Goal: Task Accomplishment & Management: Use online tool/utility

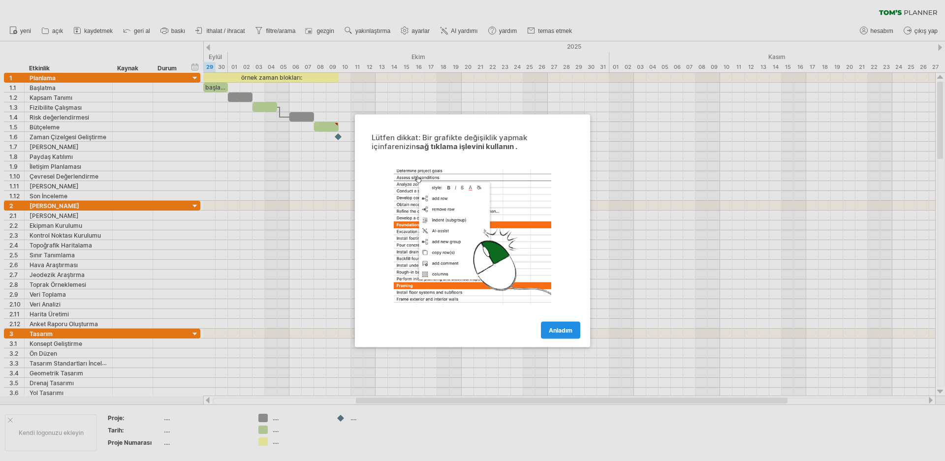
click at [556, 328] on font "Anladım" at bounding box center [561, 329] width 24 height 7
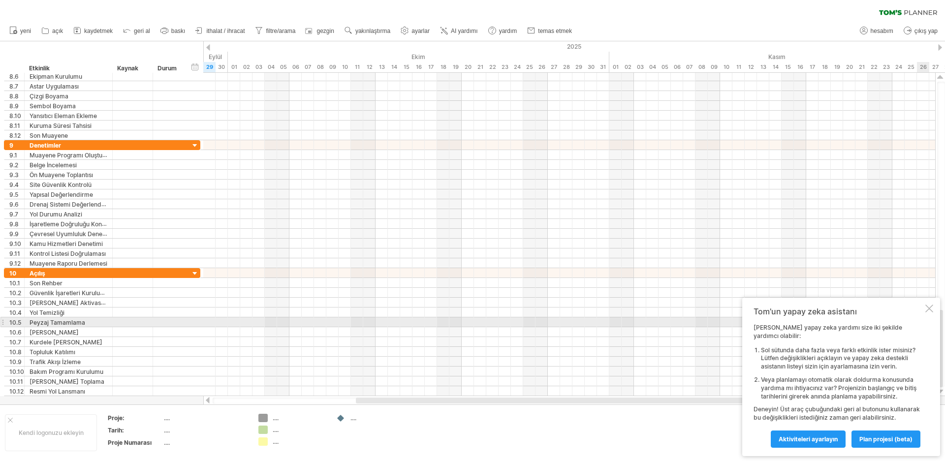
click at [929, 313] on div at bounding box center [930, 309] width 8 height 8
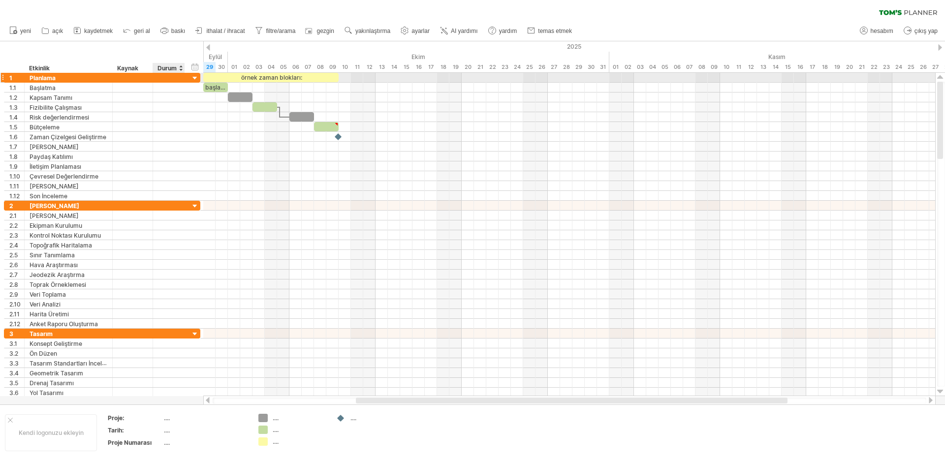
click at [196, 79] on div at bounding box center [195, 78] width 9 height 9
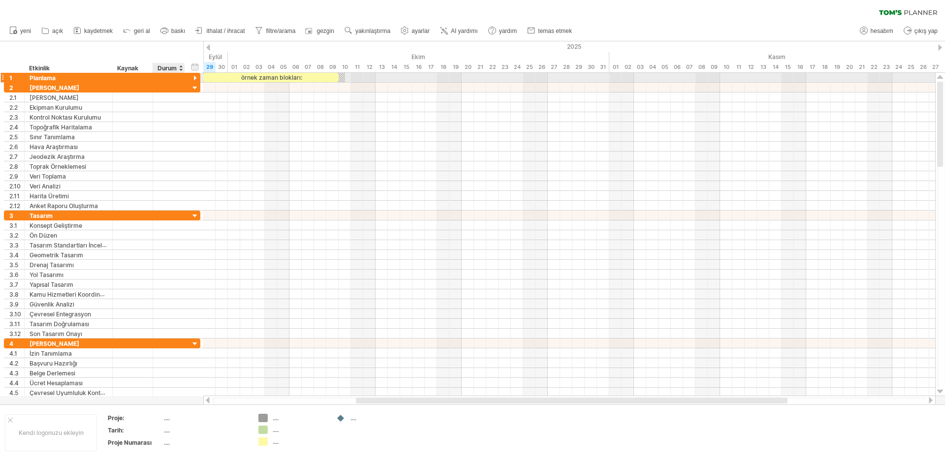
click at [195, 78] on div at bounding box center [195, 78] width 9 height 9
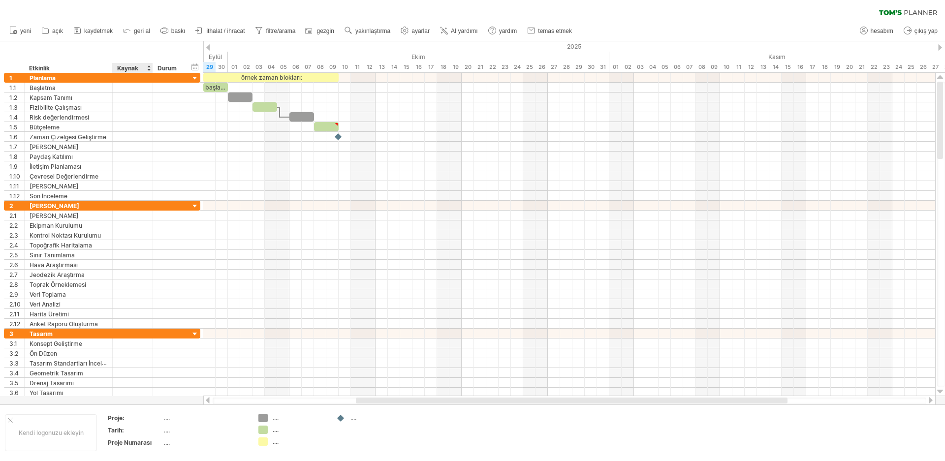
click at [127, 68] on font "Kaynak" at bounding box center [127, 68] width 21 height 7
click at [181, 67] on div at bounding box center [181, 68] width 4 height 10
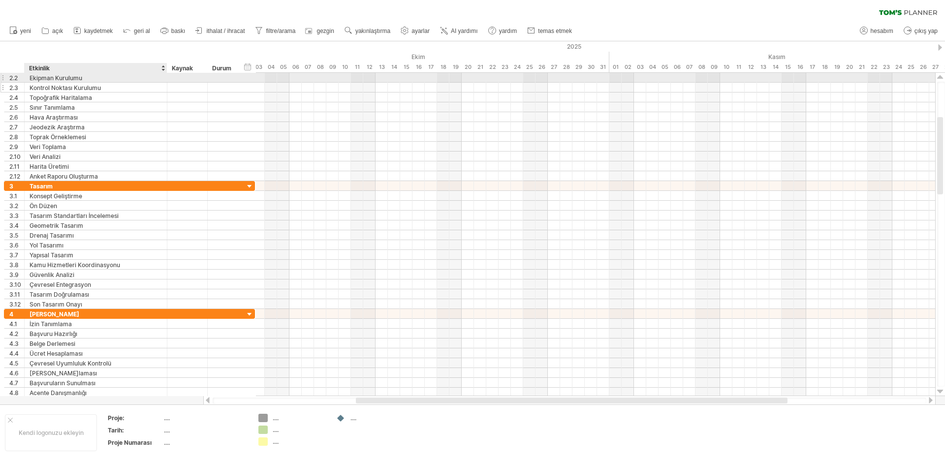
drag, startPoint x: 111, startPoint y: 78, endPoint x: 165, endPoint y: 86, distance: 55.2
click at [165, 86] on div "**********" at bounding box center [129, 127] width 251 height 108
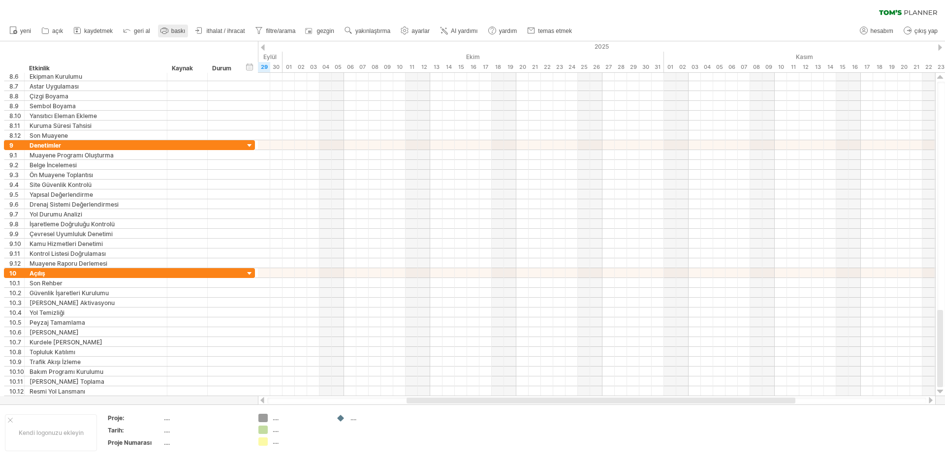
click at [177, 31] on font "baskı" at bounding box center [178, 31] width 14 height 7
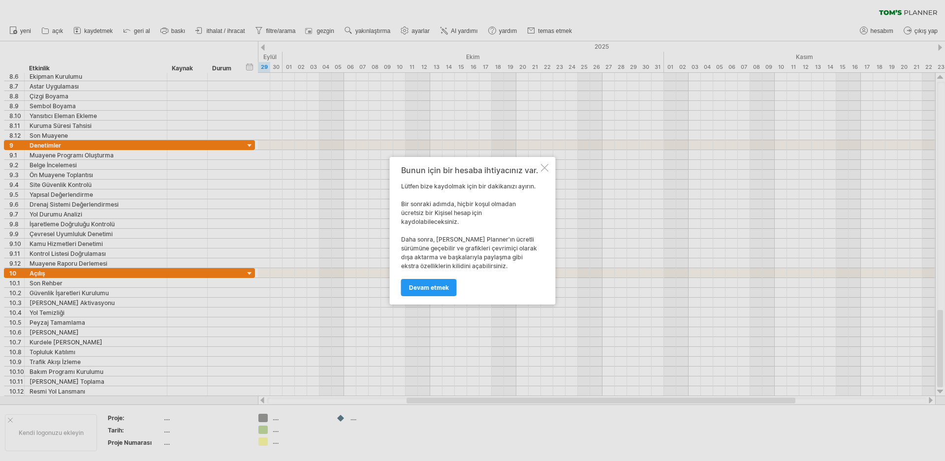
click at [543, 171] on div at bounding box center [545, 168] width 8 height 8
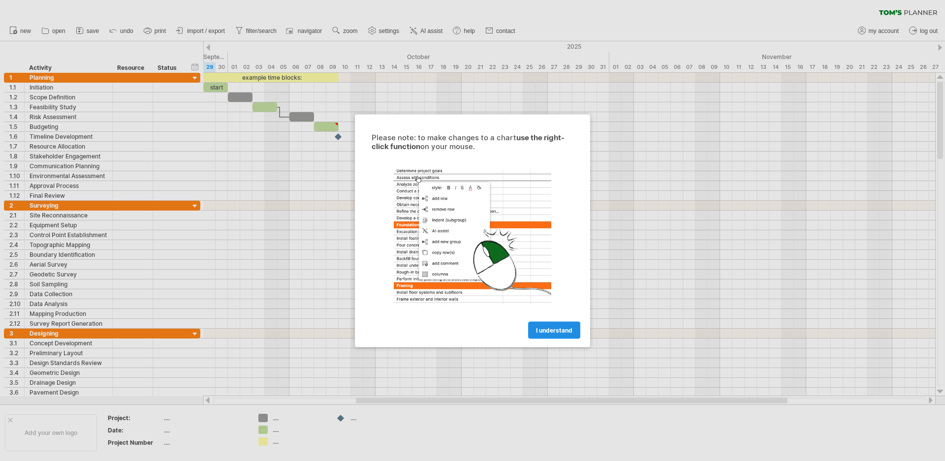
click at [548, 330] on span "I understand" at bounding box center [554, 329] width 36 height 7
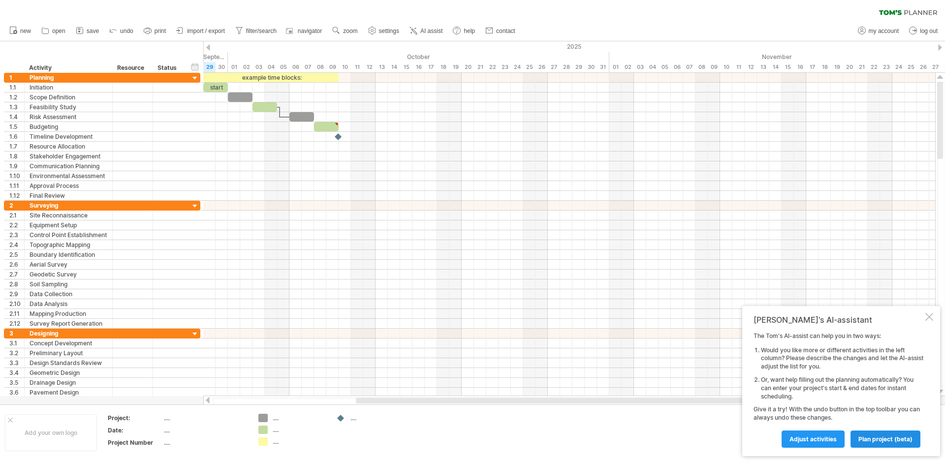
click at [879, 440] on span "plan project (beta)" at bounding box center [886, 439] width 54 height 7
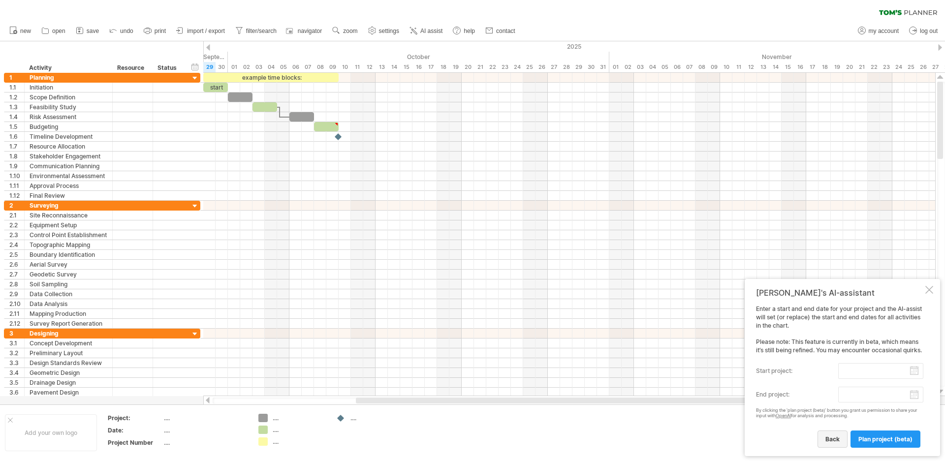
click at [836, 442] on span "back" at bounding box center [833, 439] width 14 height 7
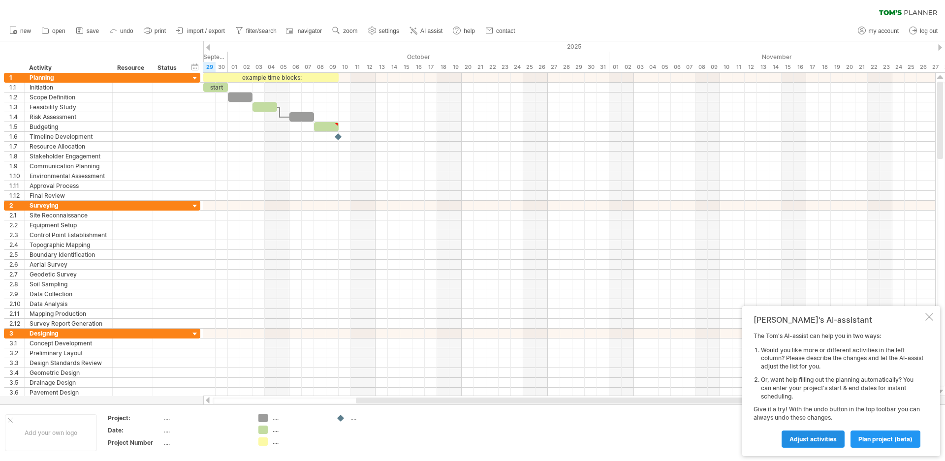
click at [807, 439] on span "Adjust activities" at bounding box center [813, 439] width 47 height 7
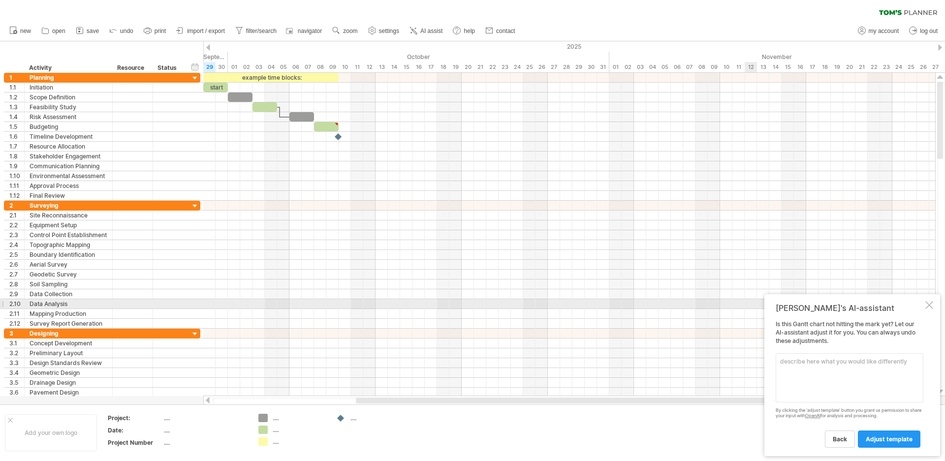
click at [934, 308] on div "Tom's AI-assistant Is this Gantt chart not hitting the mark yet? Let our AI-ass…" at bounding box center [853, 375] width 176 height 162
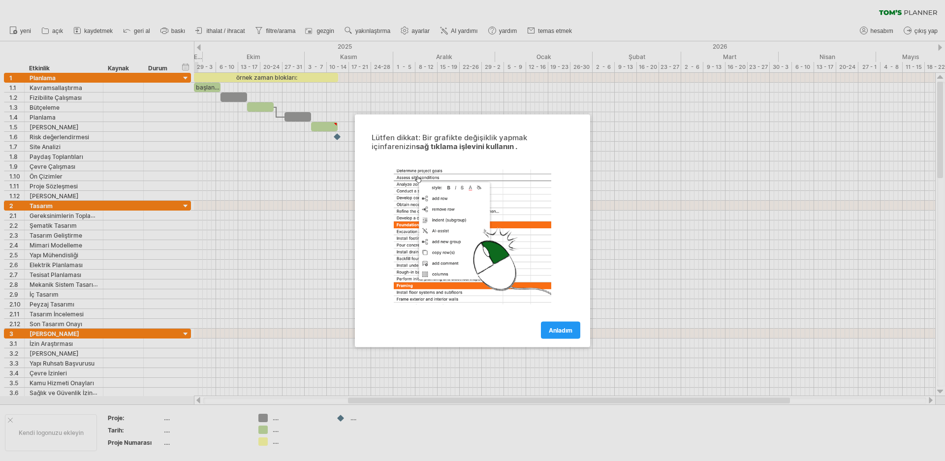
drag, startPoint x: 941, startPoint y: 163, endPoint x: 945, endPoint y: 212, distance: 49.9
click at [945, 212] on div at bounding box center [472, 230] width 945 height 461
drag, startPoint x: 941, startPoint y: 165, endPoint x: 945, endPoint y: 219, distance: 53.3
click at [945, 219] on div at bounding box center [472, 230] width 945 height 461
drag, startPoint x: 609, startPoint y: 400, endPoint x: 536, endPoint y: 403, distance: 73.4
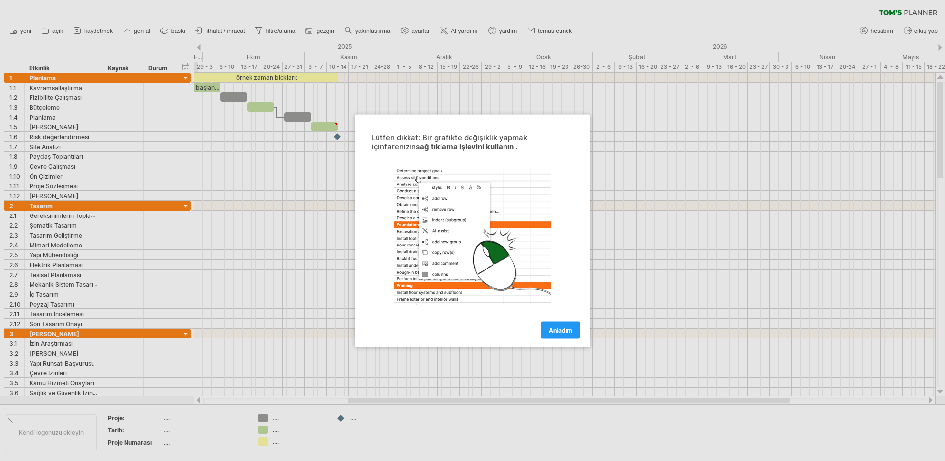
click at [536, 403] on div at bounding box center [472, 230] width 945 height 461
click at [560, 331] on font "Anladım" at bounding box center [561, 329] width 24 height 7
